Goal: Task Accomplishment & Management: Manage account settings

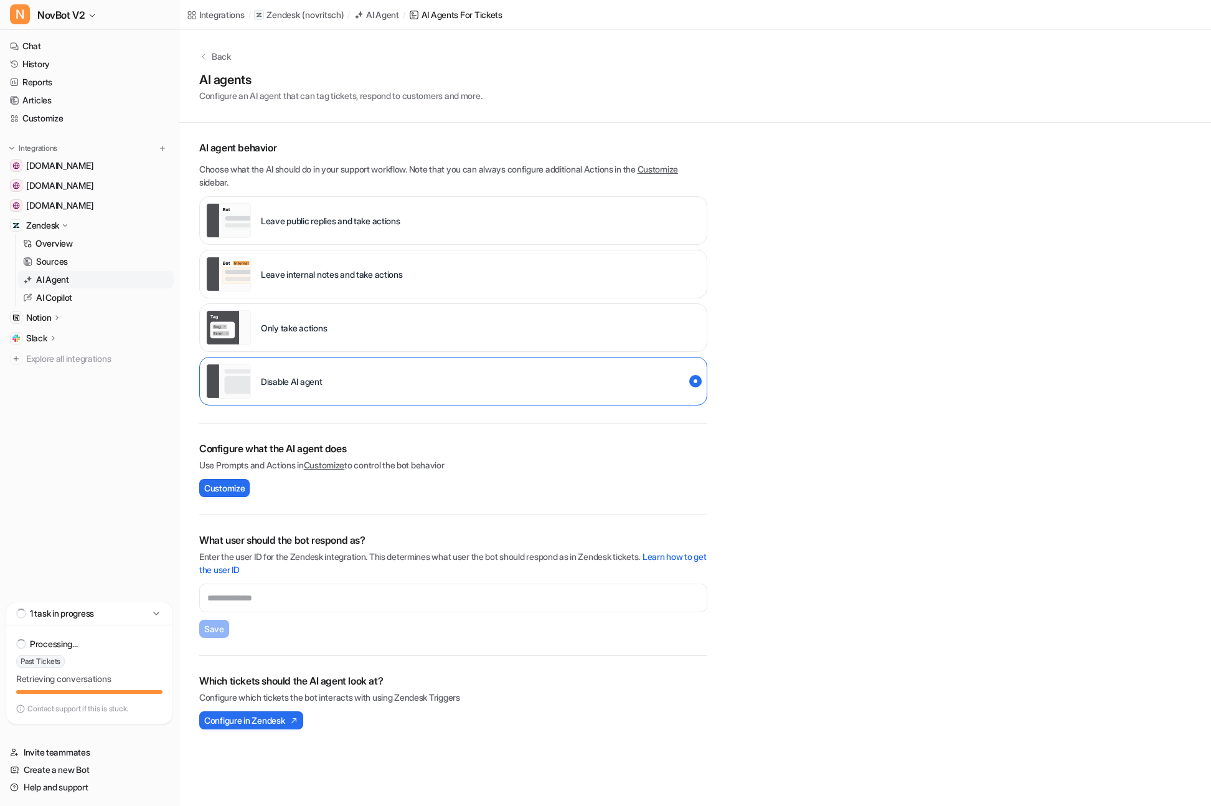
click at [39, 318] on p "Notion" at bounding box center [38, 317] width 25 height 12
click at [50, 341] on p "Overview" at bounding box center [53, 335] width 37 height 12
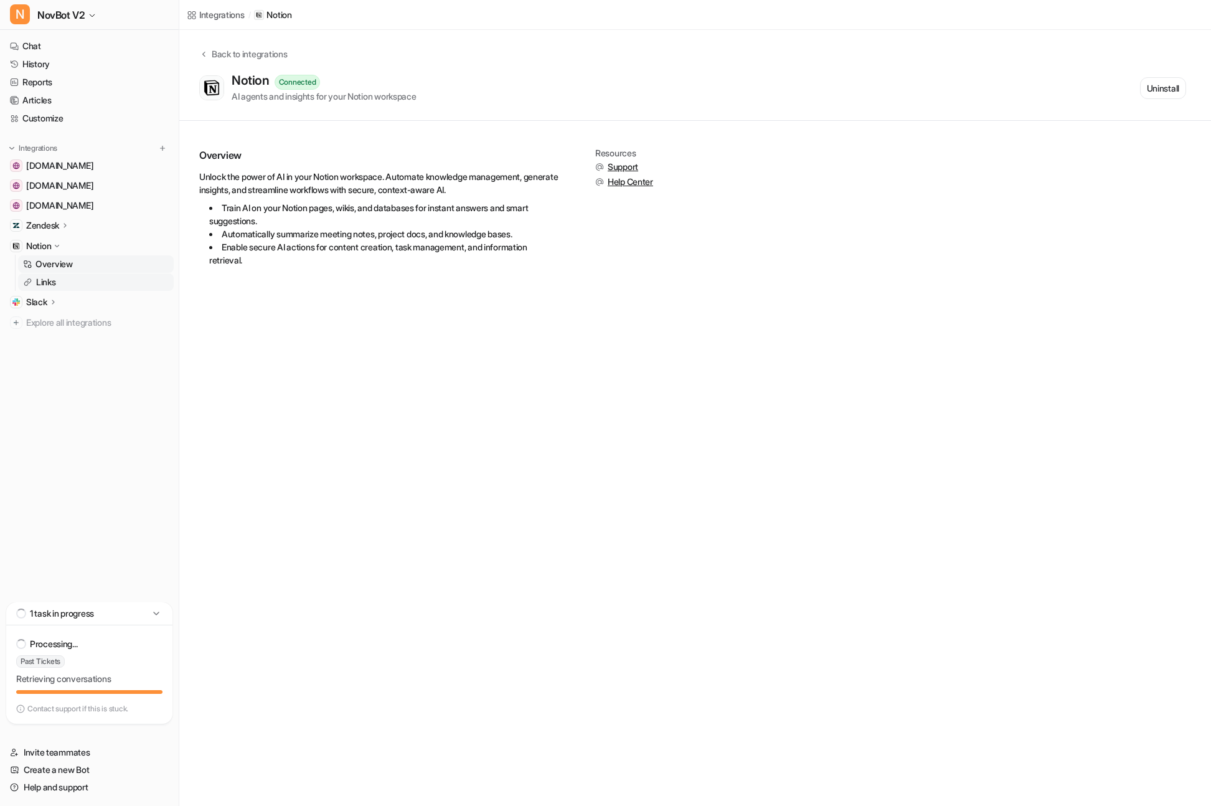
click at [41, 281] on p "Links" at bounding box center [46, 282] width 20 height 12
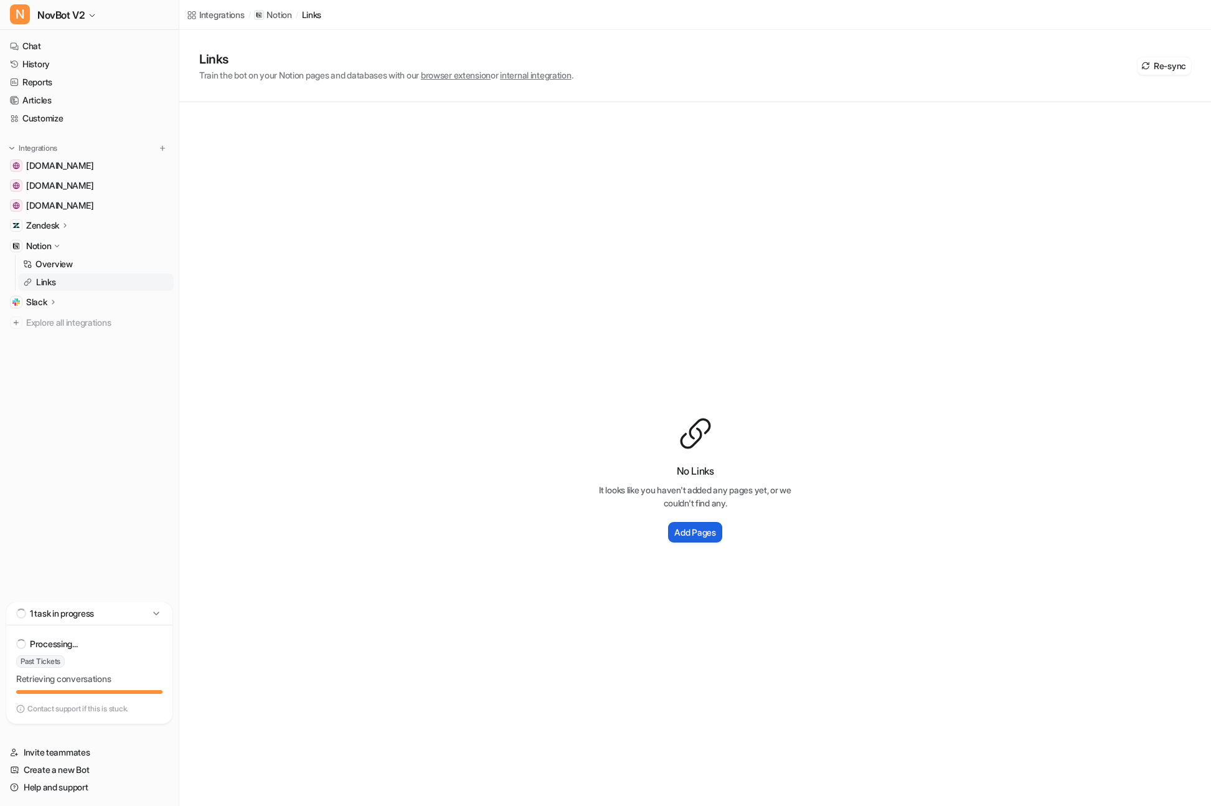
click at [694, 529] on h2 "Add Pages" at bounding box center [694, 532] width 41 height 13
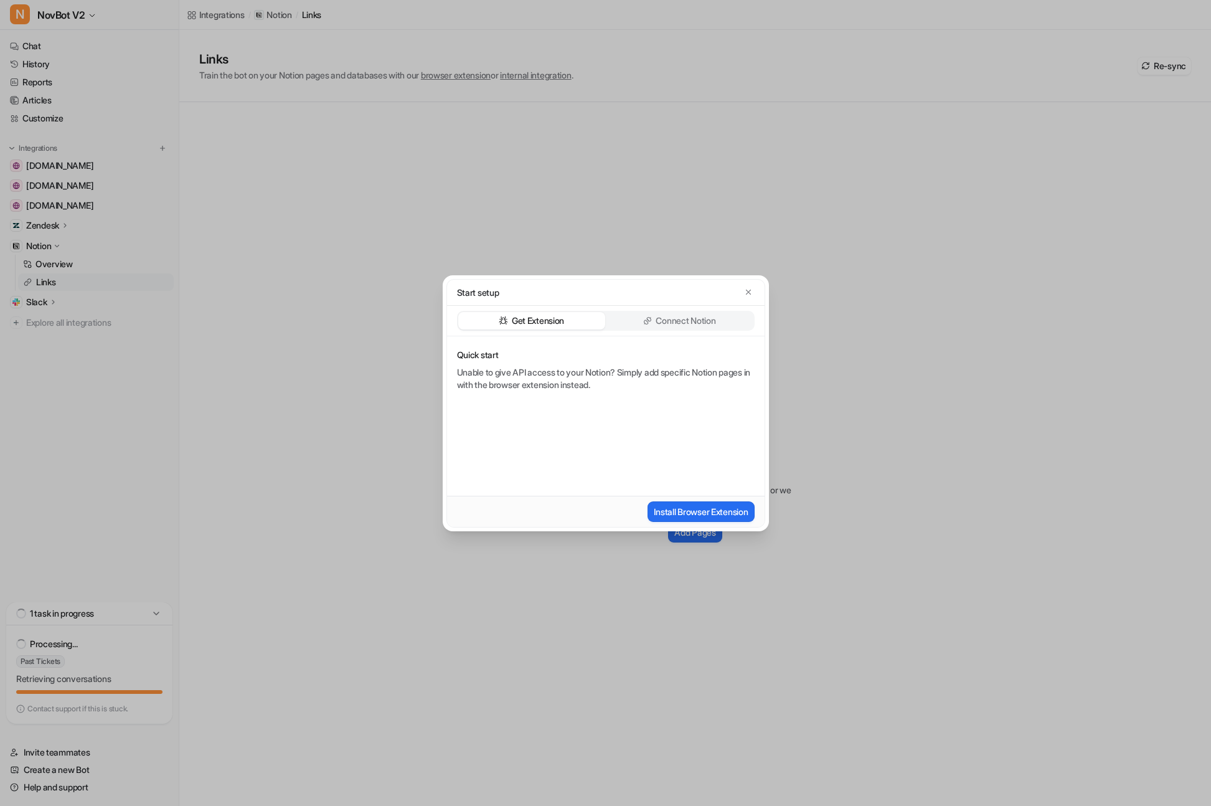
click at [663, 321] on p "Connect Notion" at bounding box center [686, 320] width 60 height 12
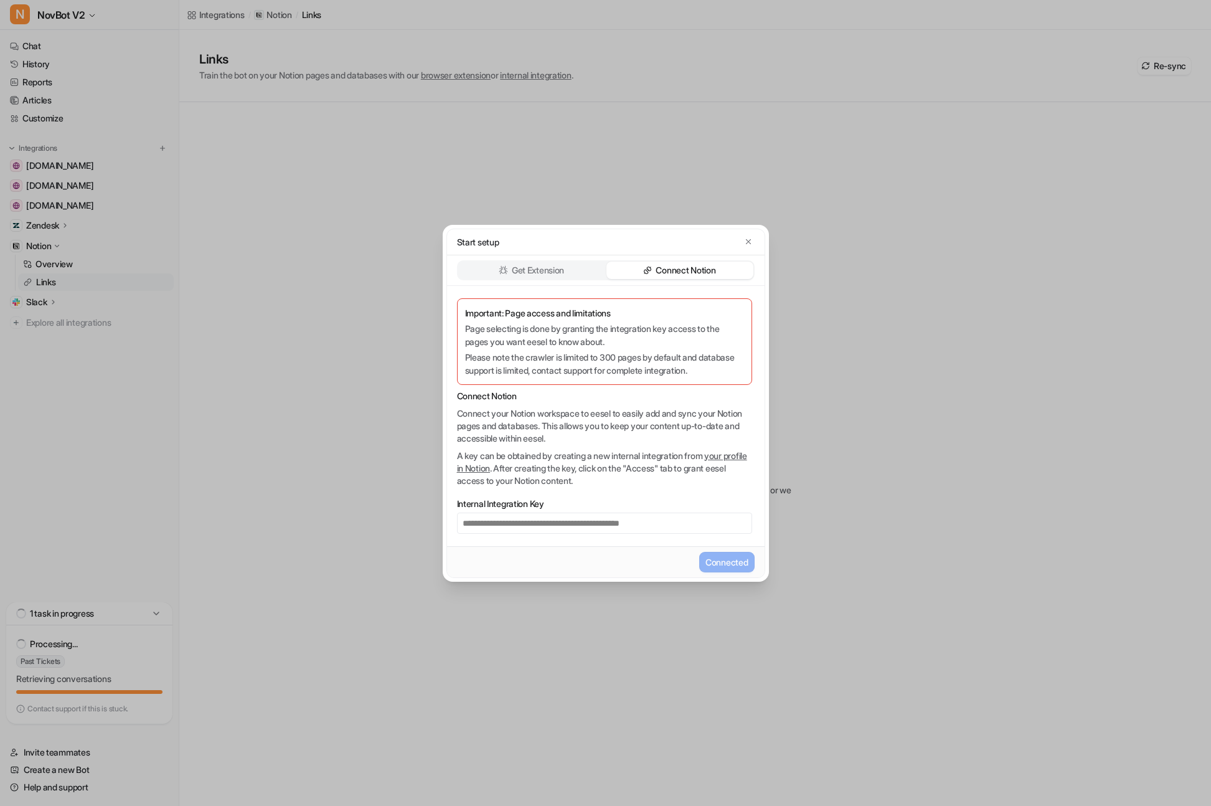
click at [664, 270] on p "Connect Notion" at bounding box center [686, 270] width 60 height 12
click at [749, 243] on icon "button" at bounding box center [748, 241] width 9 height 9
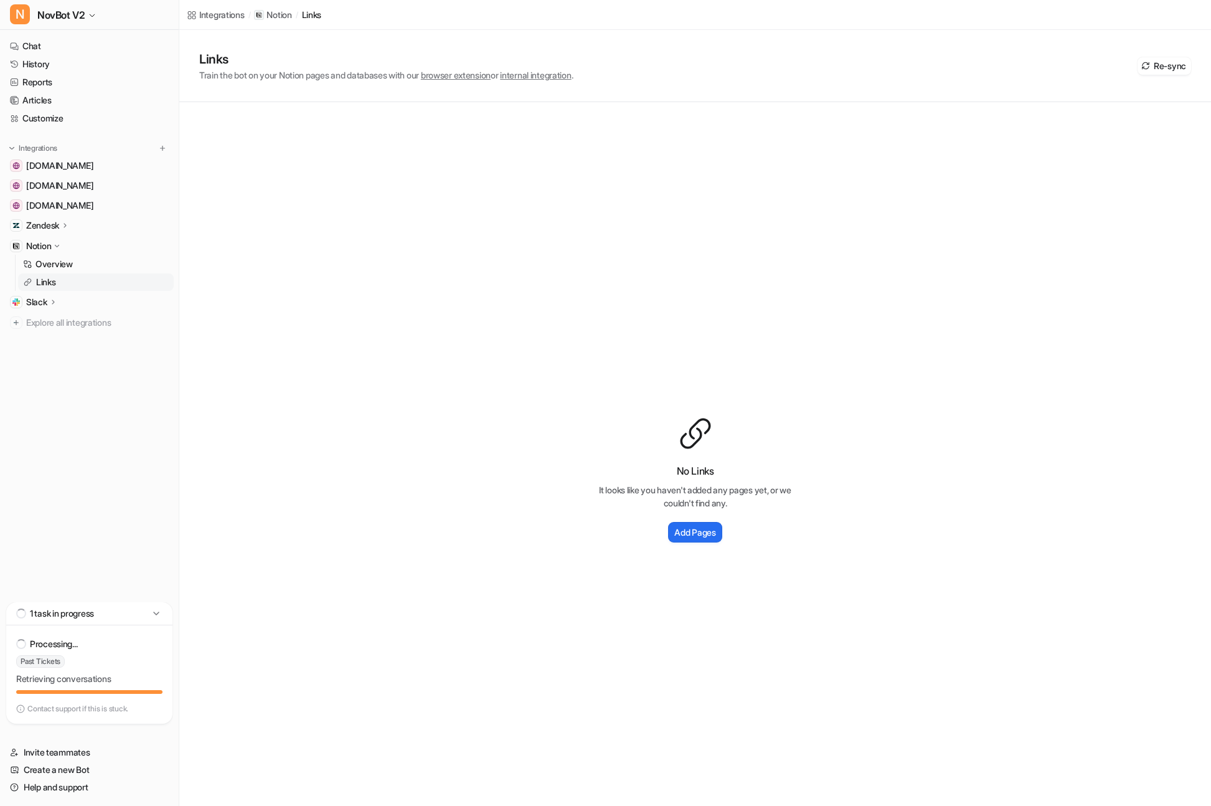
click at [45, 243] on p "Notion" at bounding box center [38, 246] width 25 height 12
click at [54, 265] on p "Overview" at bounding box center [53, 264] width 37 height 12
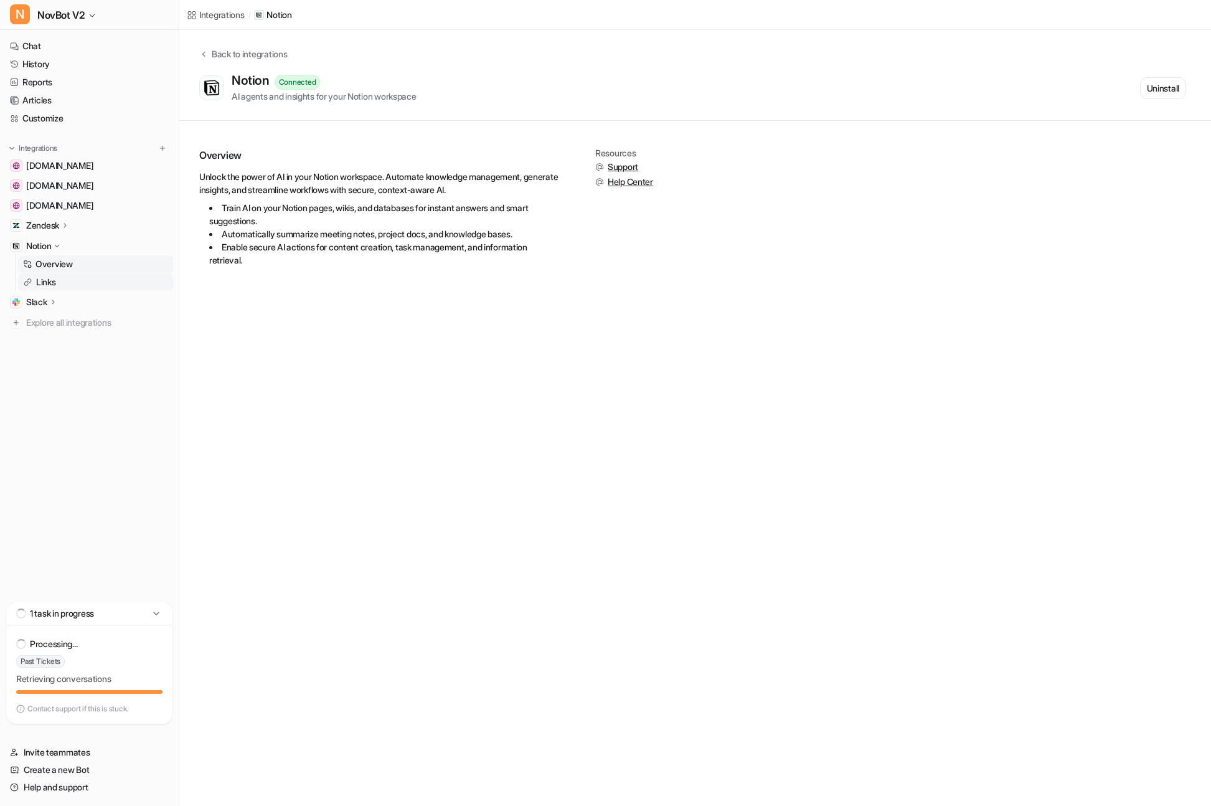
click at [44, 283] on p "Links" at bounding box center [46, 282] width 20 height 12
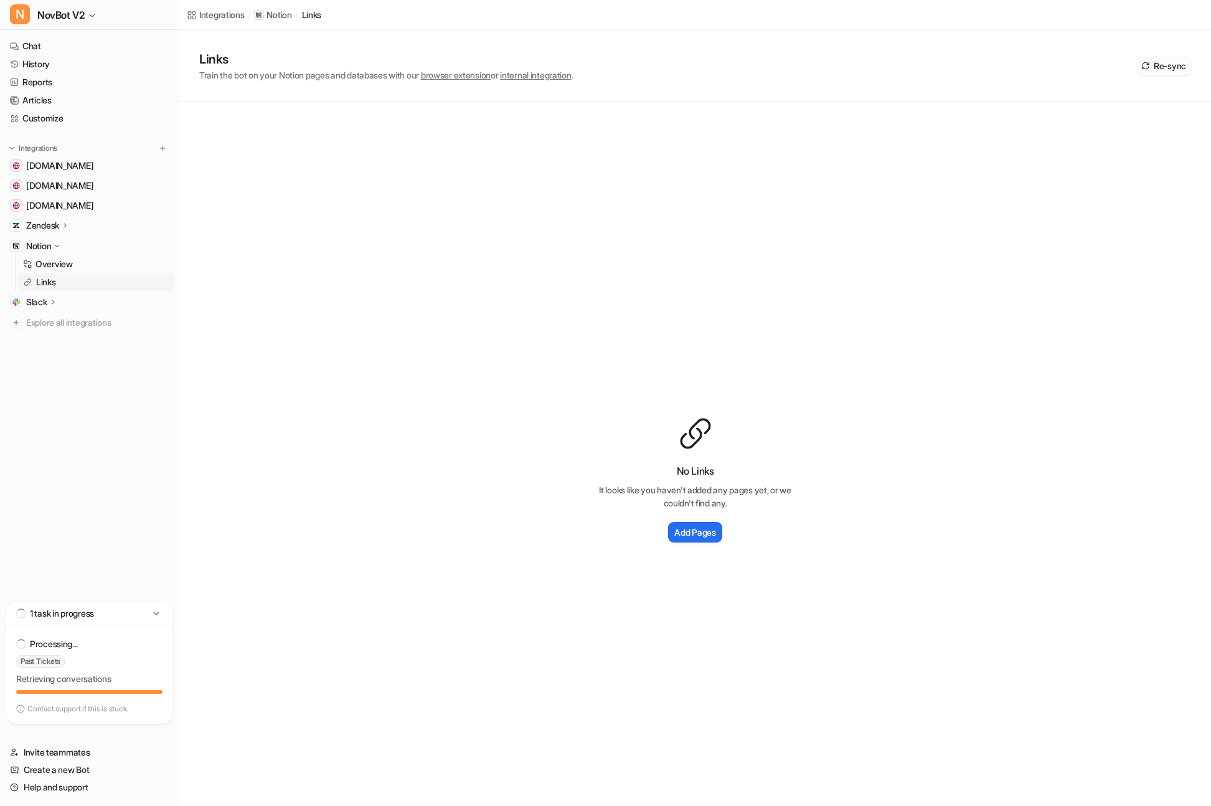
click at [1158, 68] on button "Re-sync" at bounding box center [1165, 65] width 54 height 17
click at [54, 266] on p "Overview" at bounding box center [53, 264] width 37 height 12
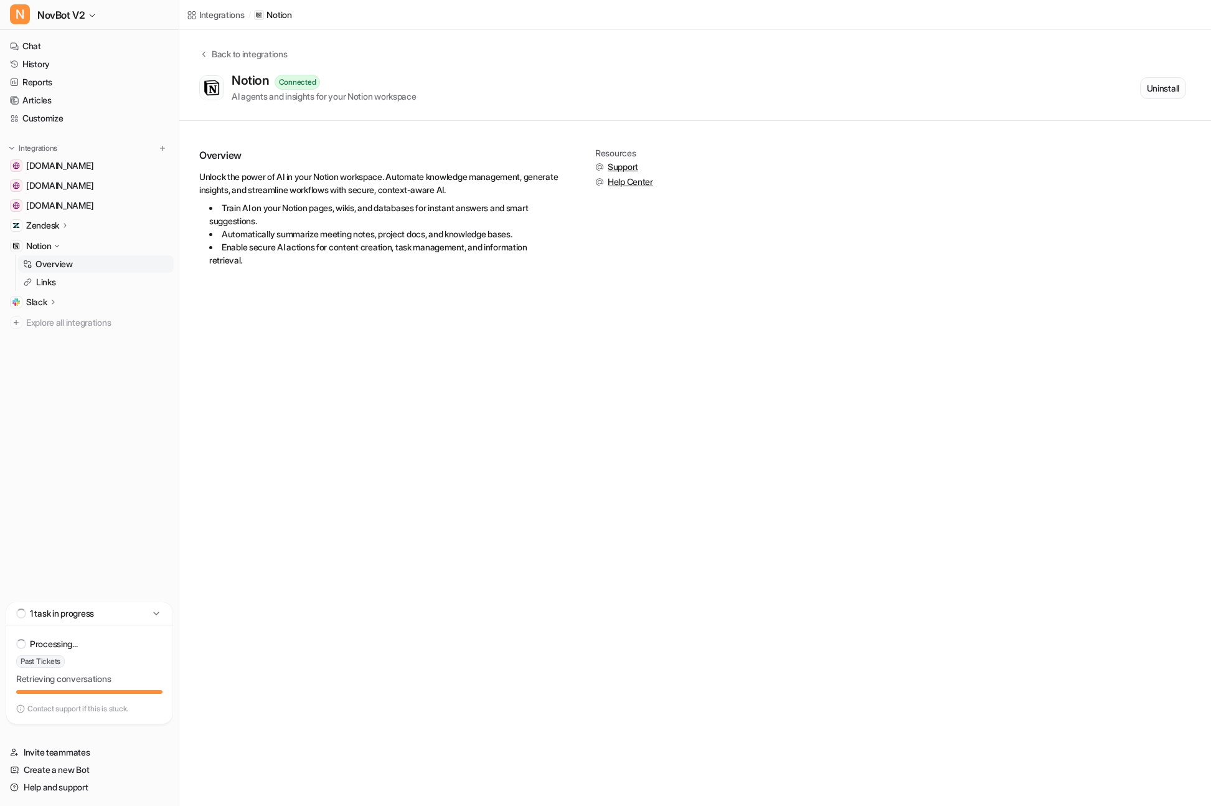
click at [1149, 95] on button "Uninstall" at bounding box center [1163, 88] width 46 height 22
click at [49, 120] on link "Customize" at bounding box center [89, 118] width 169 height 17
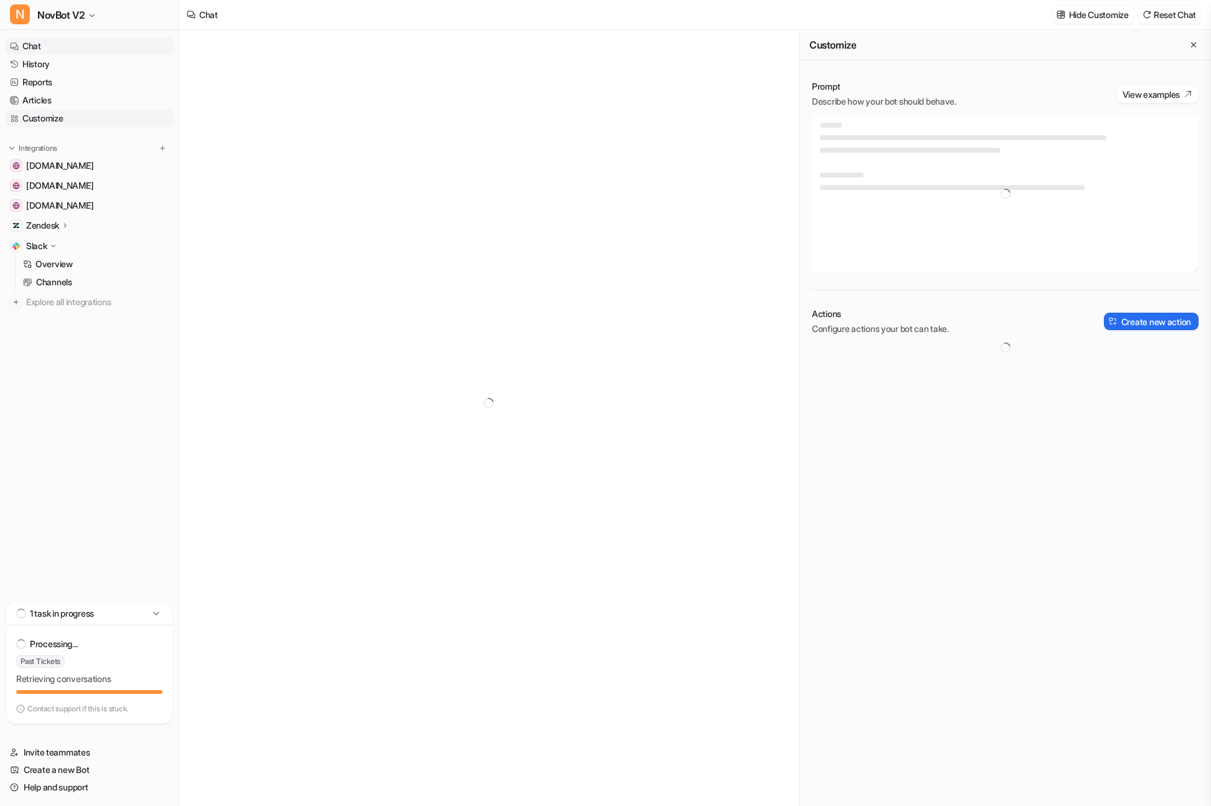
click at [49, 120] on link "Customize" at bounding box center [89, 118] width 169 height 17
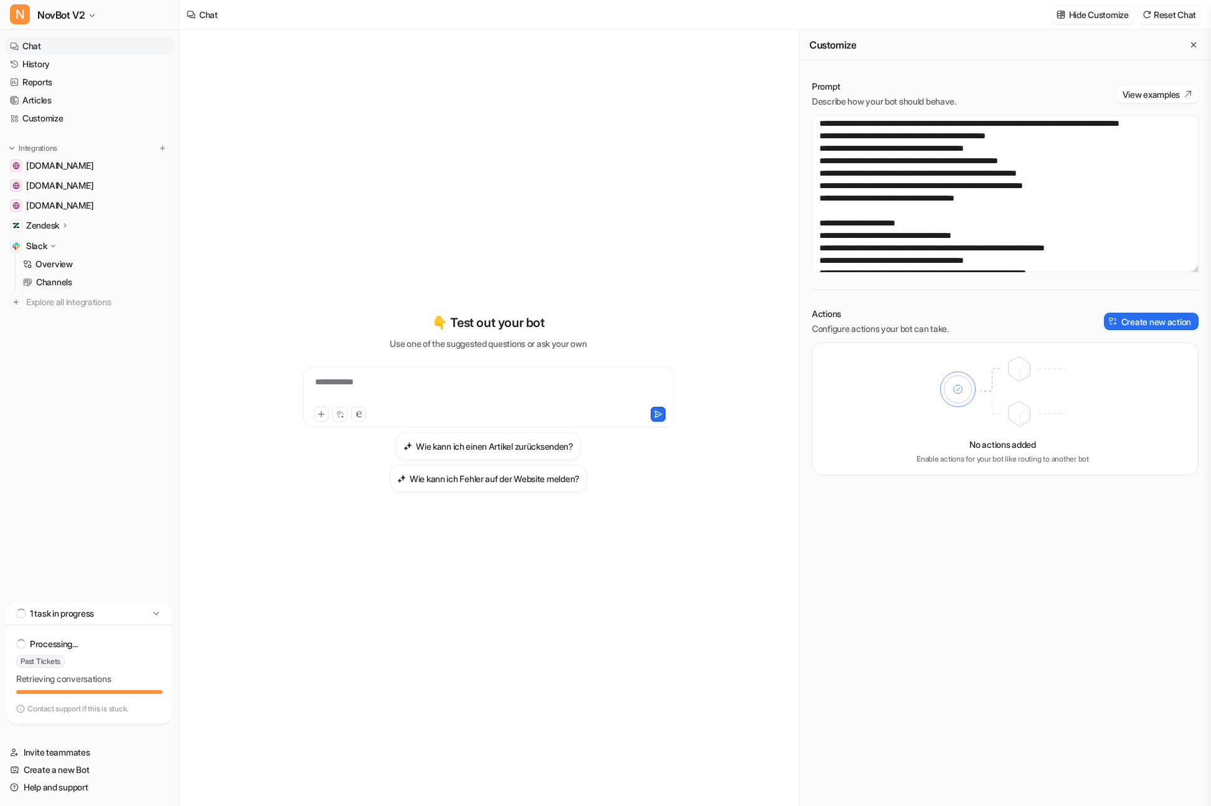
scroll to position [85, 0]
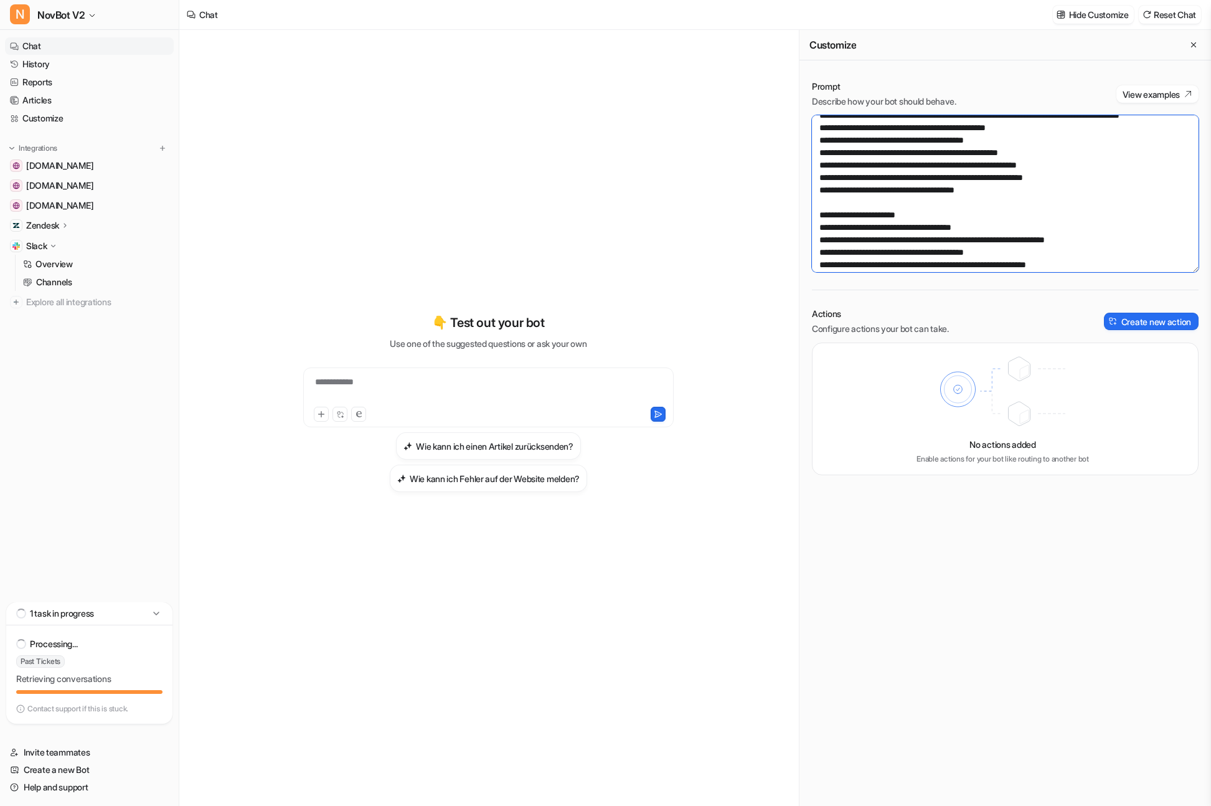
drag, startPoint x: 1115, startPoint y: 248, endPoint x: 817, endPoint y: 252, distance: 297.7
click at [817, 252] on textarea at bounding box center [1005, 193] width 387 height 157
